Goal: Task Accomplishment & Management: Manage account settings

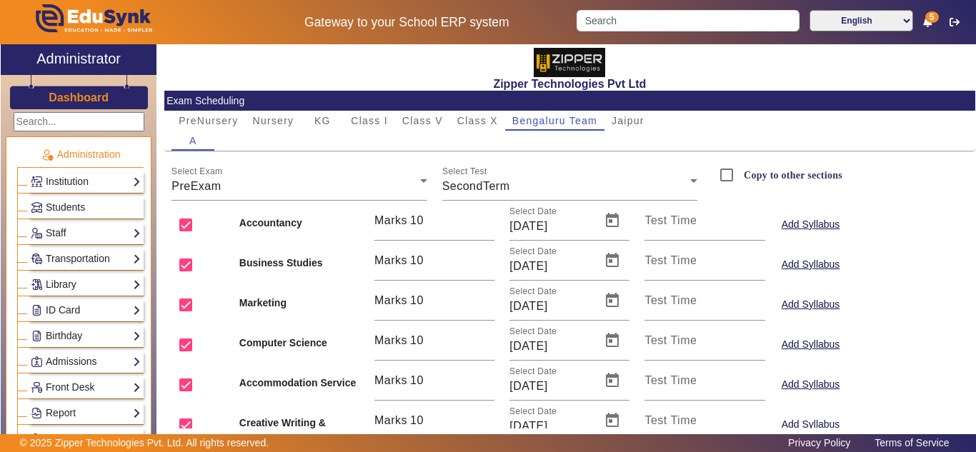
scroll to position [595, 0]
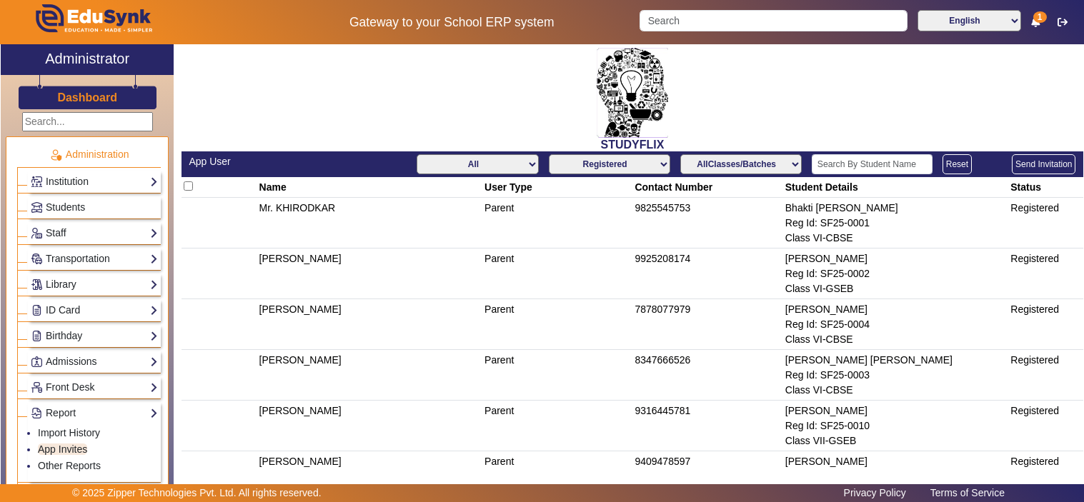
select select "registered"
click at [66, 203] on span "Students" at bounding box center [65, 206] width 39 height 11
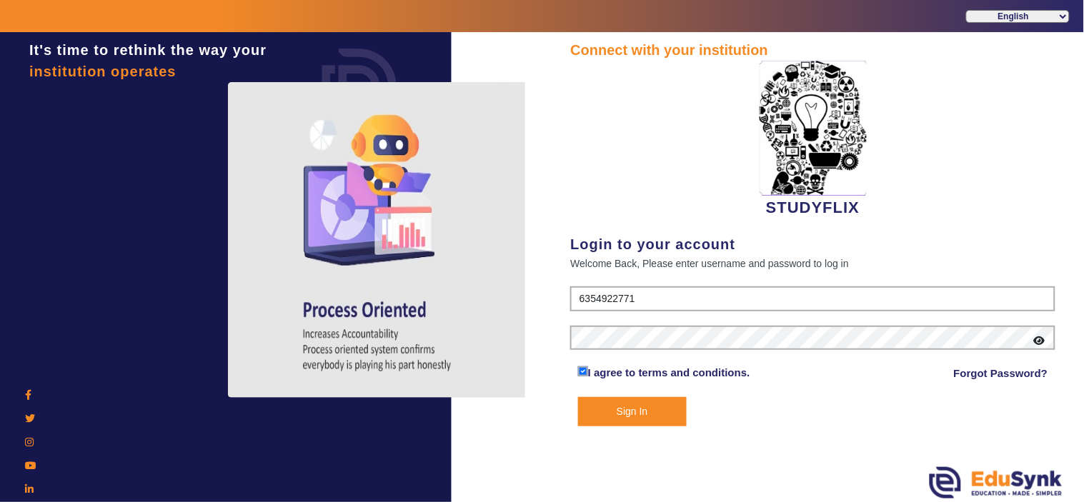
click at [618, 412] on button "Sign In" at bounding box center [632, 411] width 109 height 29
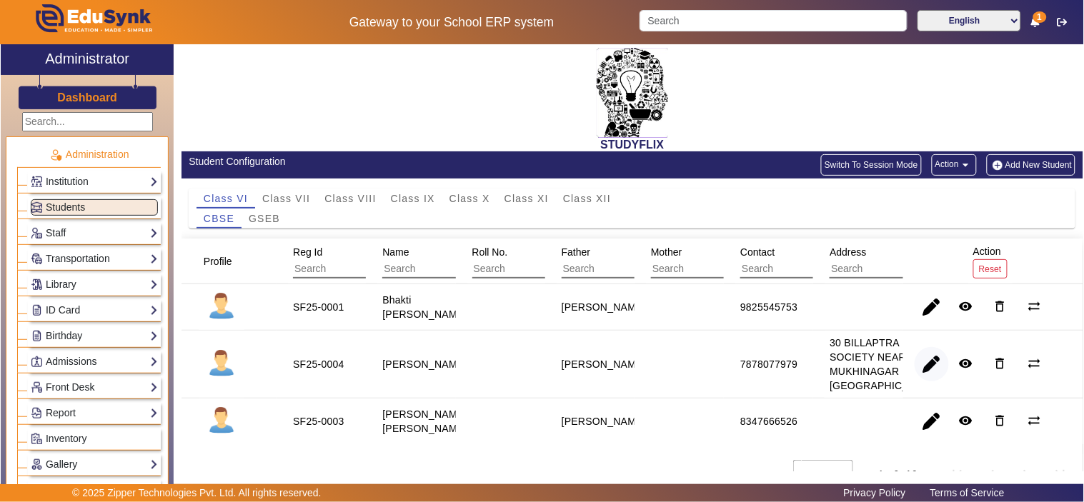
click at [932, 381] on span "button" at bounding box center [932, 364] width 34 height 34
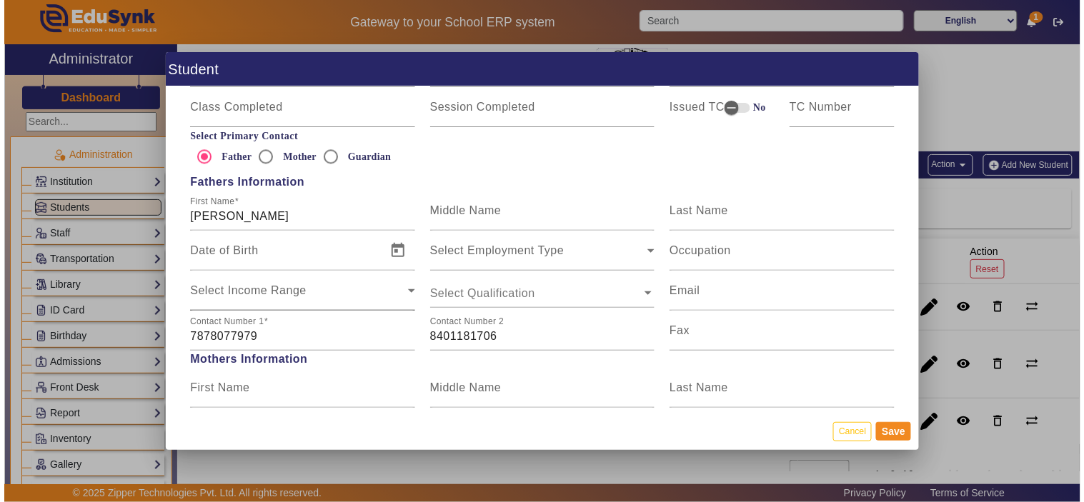
scroll to position [739, 0]
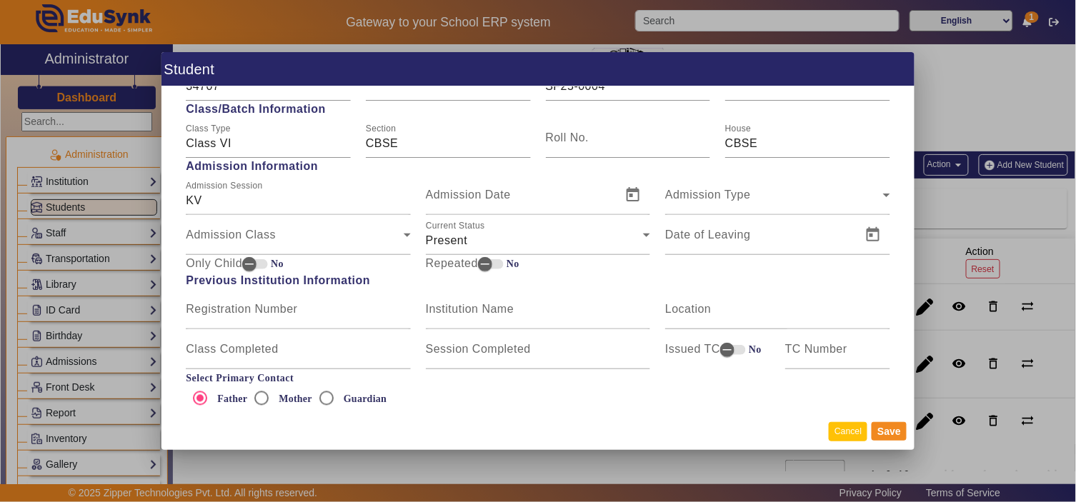
click at [860, 434] on button "Cancel" at bounding box center [848, 431] width 39 height 19
